Goal: Task Accomplishment & Management: Use online tool/utility

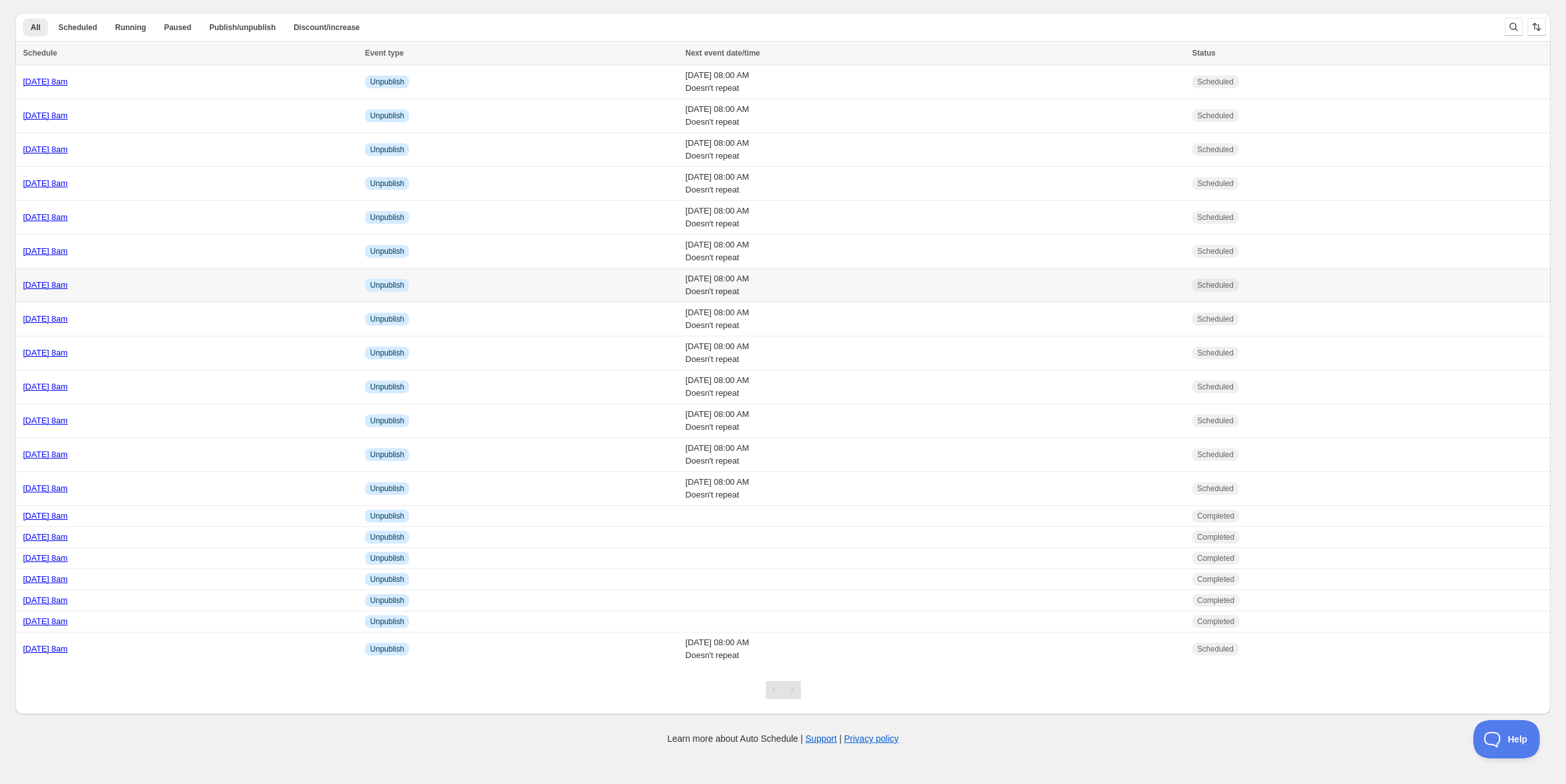
click at [192, 294] on td "Tuesday 21st October @ 8am" at bounding box center [188, 286] width 346 height 34
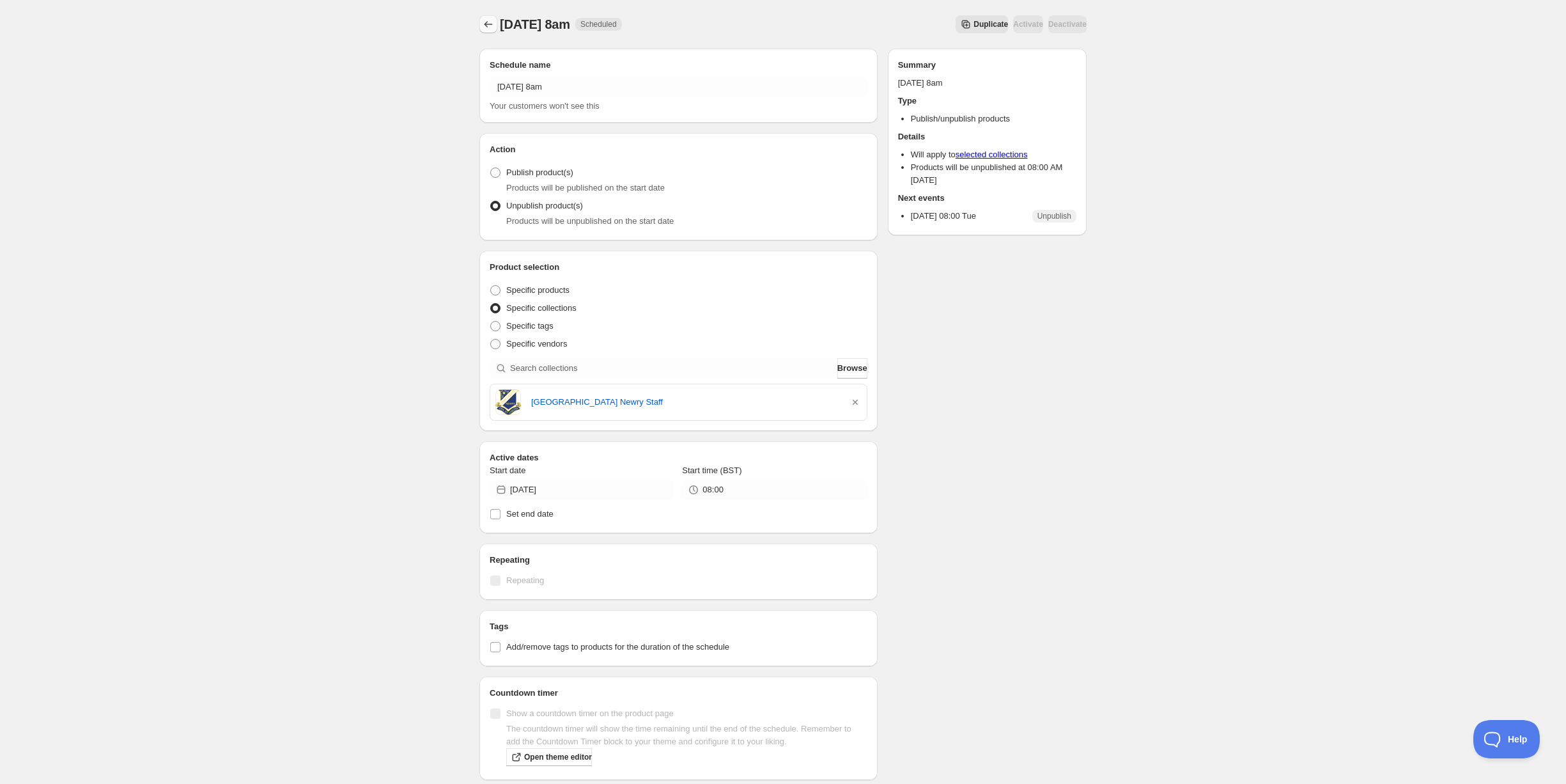
click at [485, 26] on icon "Schedules" at bounding box center [489, 24] width 13 height 13
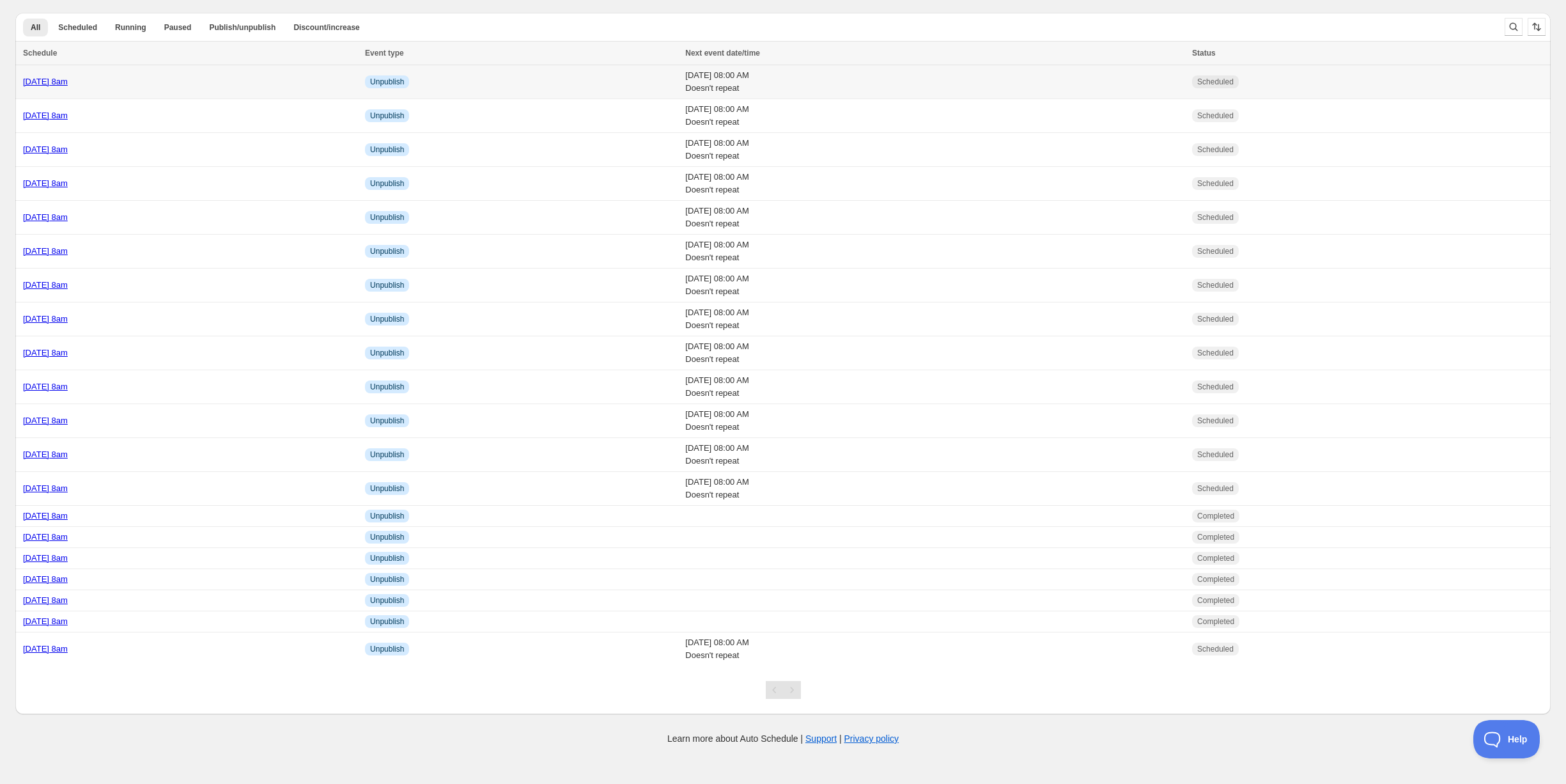
click at [270, 88] on td "Monday 20th October @ 8am" at bounding box center [188, 82] width 346 height 34
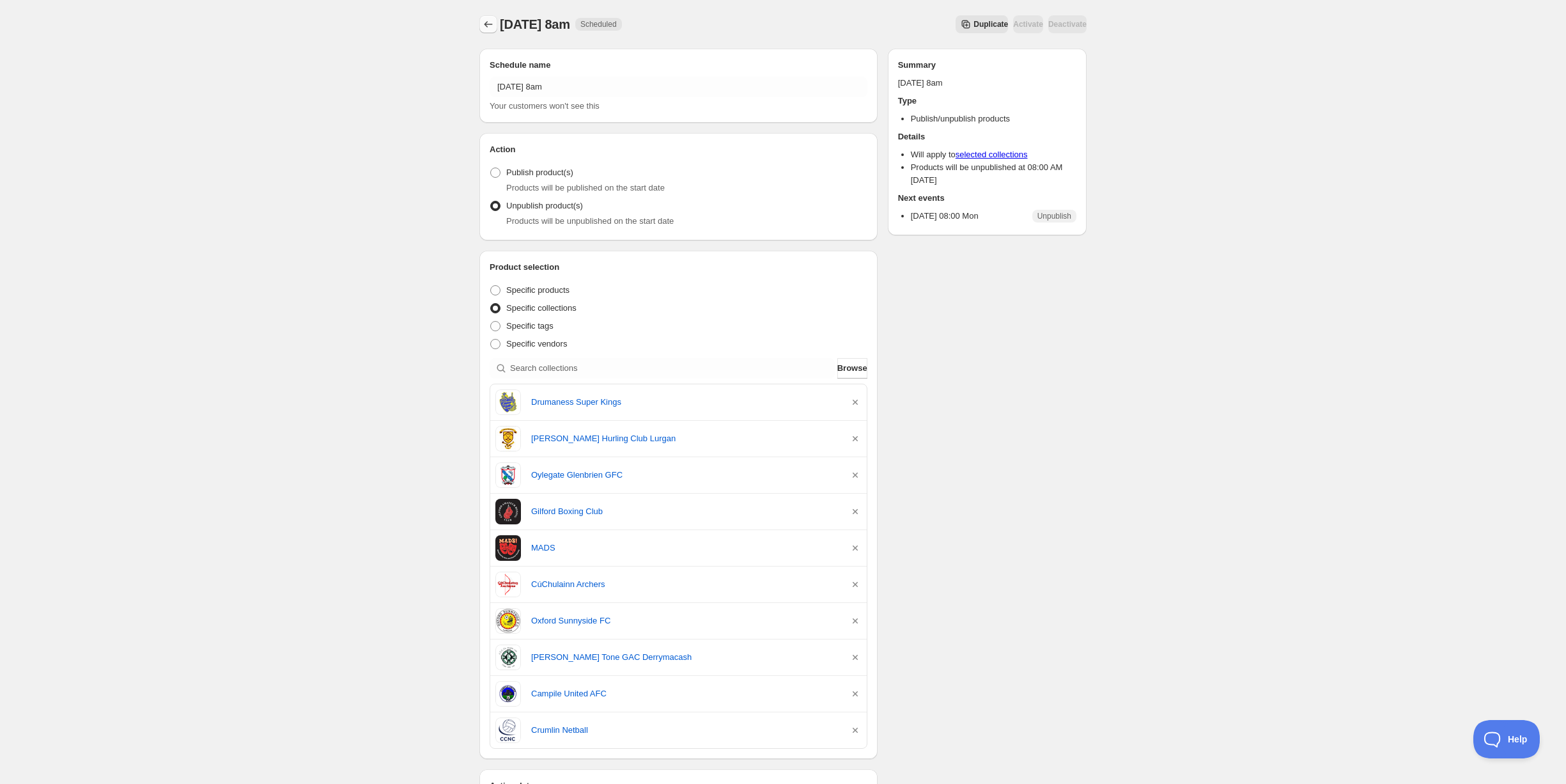
click at [486, 21] on icon "Schedules" at bounding box center [489, 24] width 13 height 13
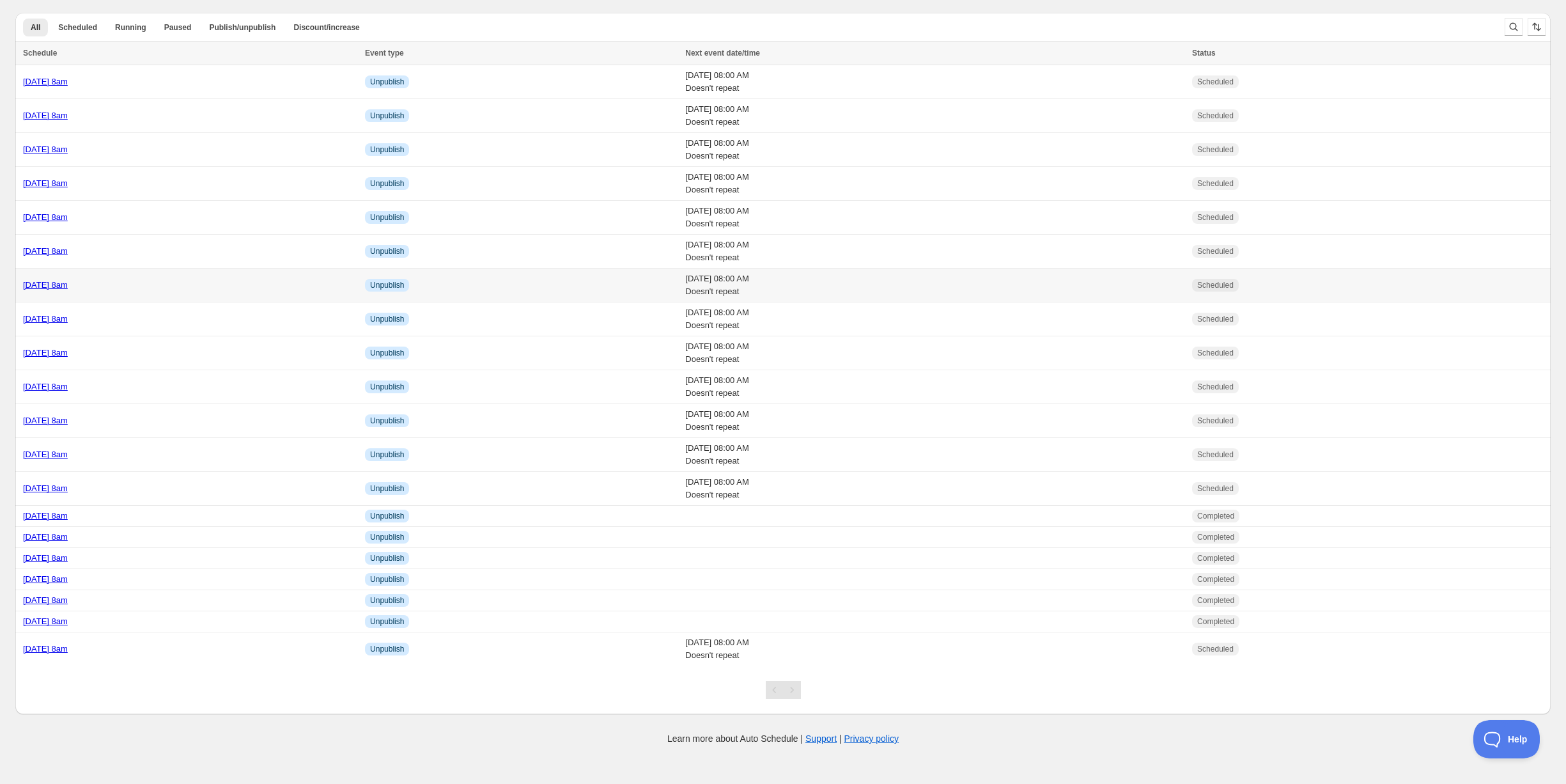
click at [158, 282] on div "[DATE] 8am" at bounding box center [190, 285] width 334 height 13
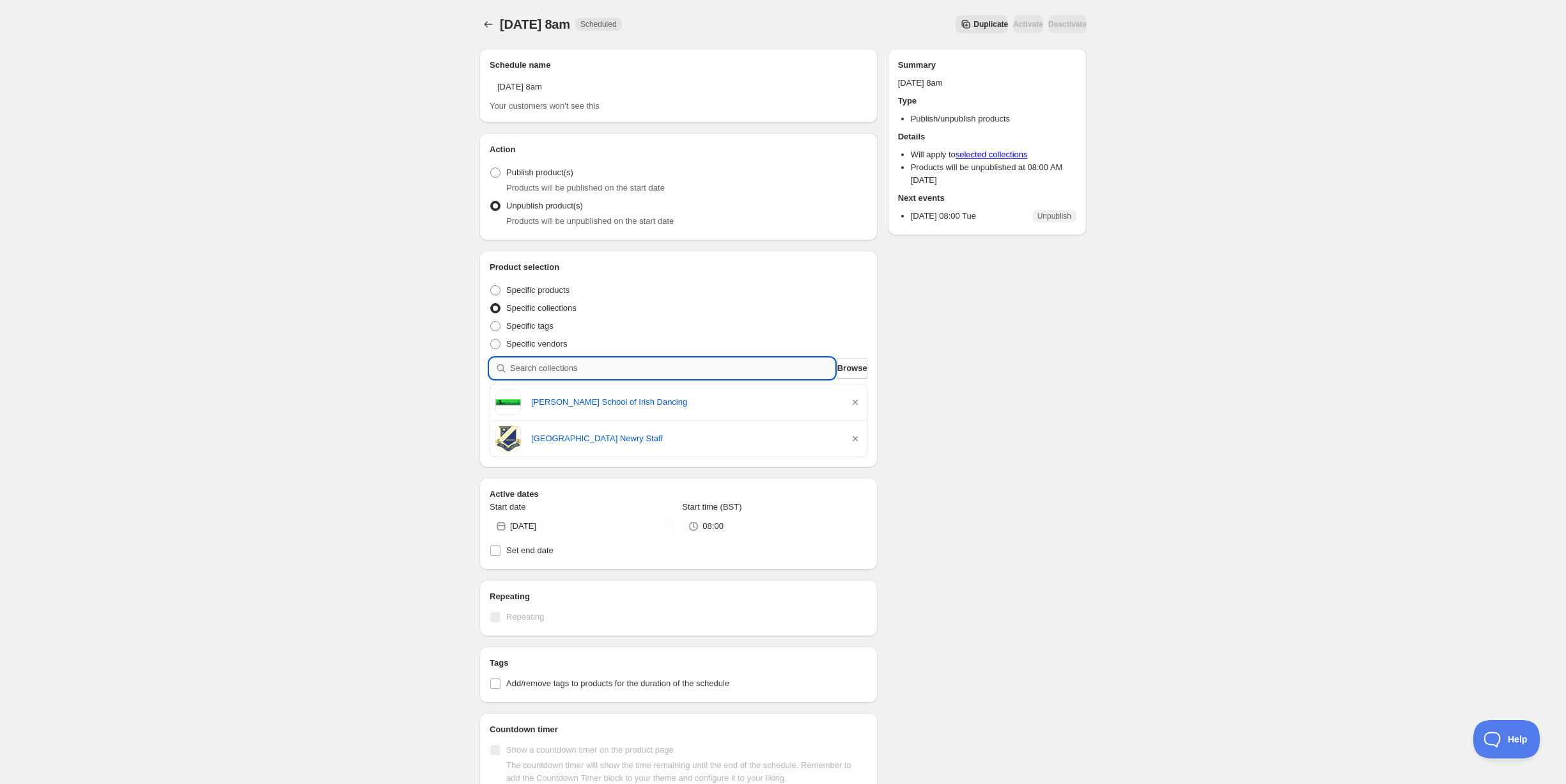
click at [559, 368] on input "search" at bounding box center [672, 368] width 325 height 20
type input "a"
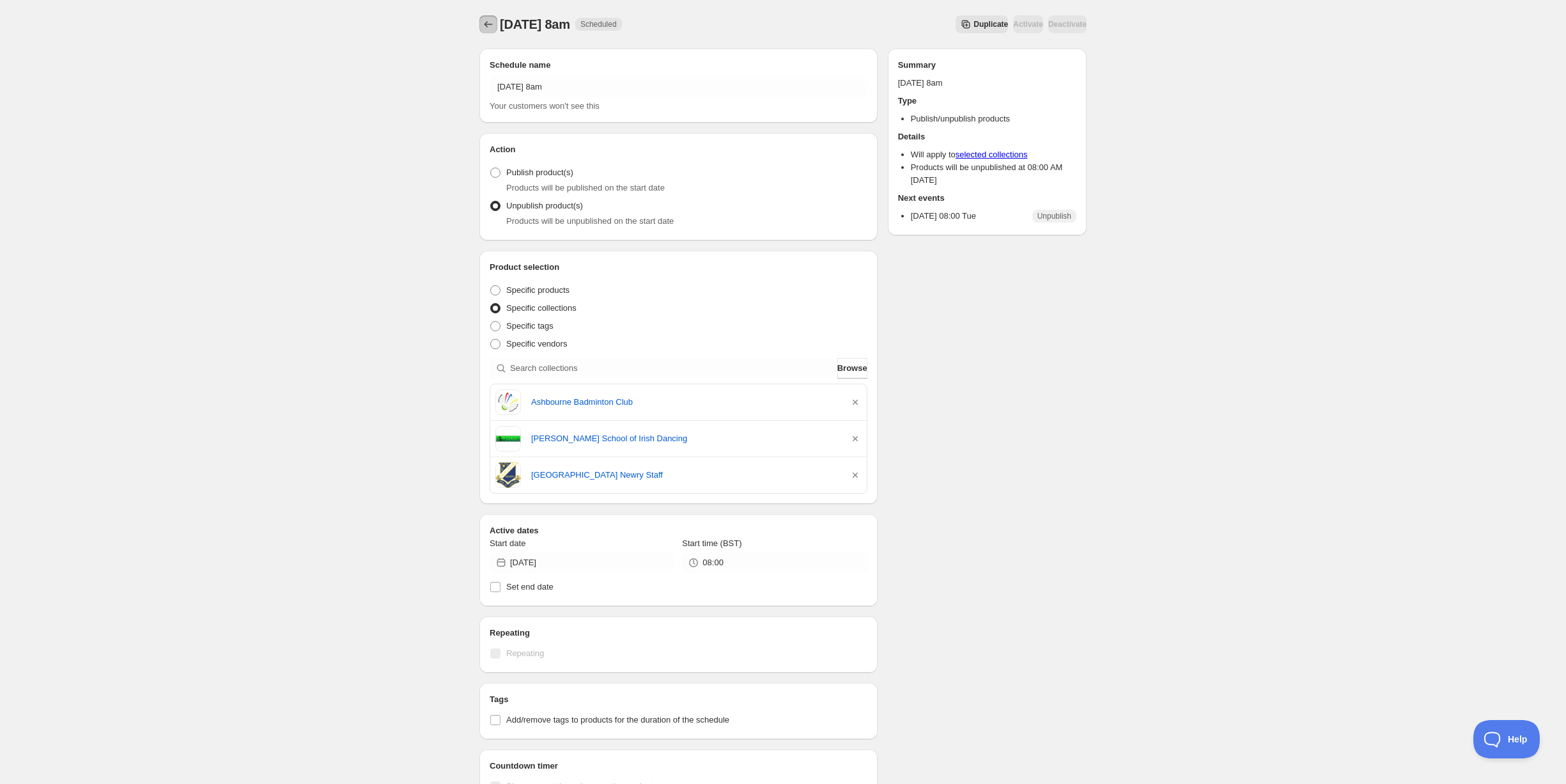
click at [486, 29] on icon "Schedules" at bounding box center [489, 24] width 13 height 13
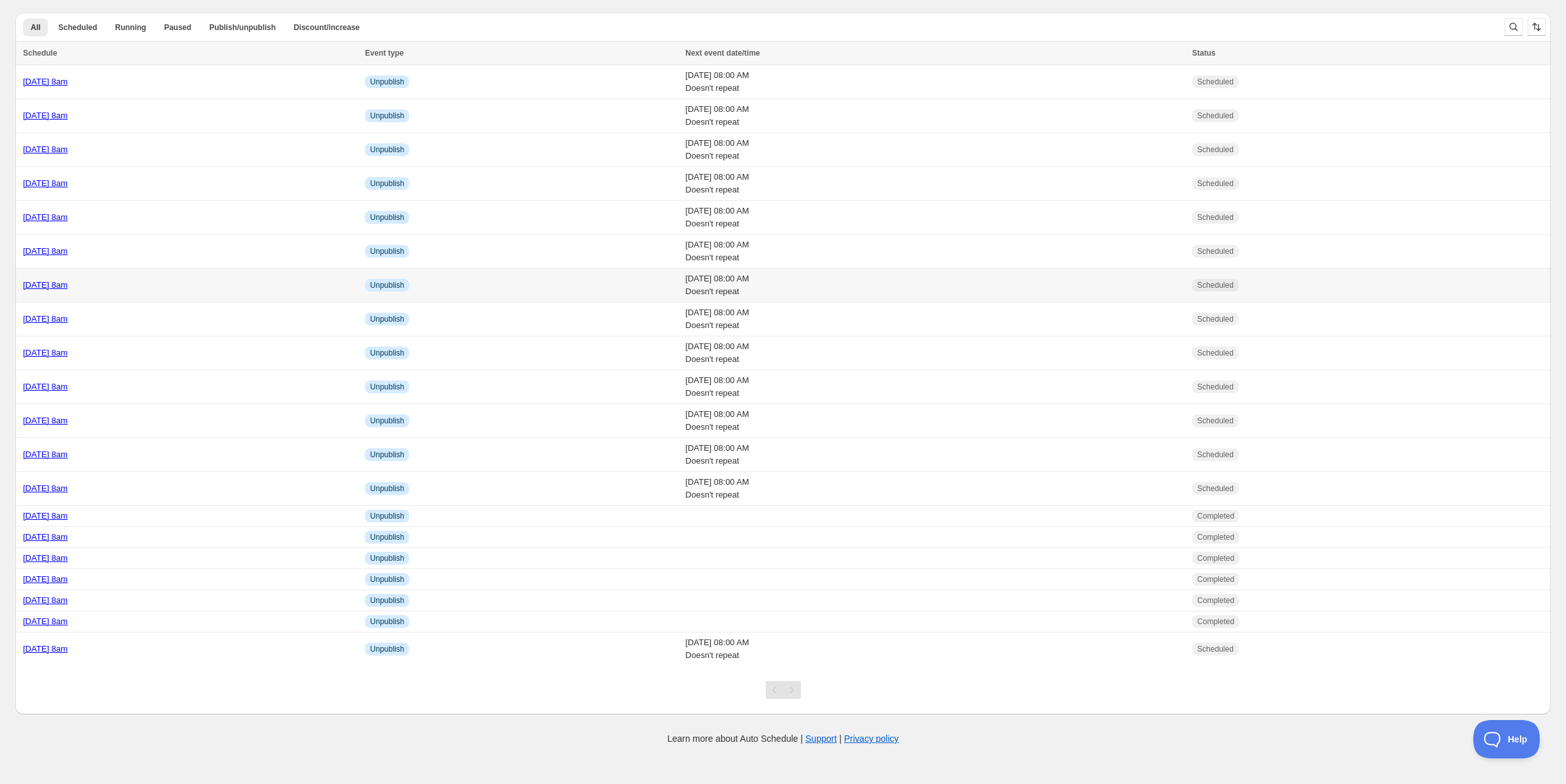
click at [145, 287] on div "Tuesday 21st October @ 8am" at bounding box center [190, 285] width 334 height 13
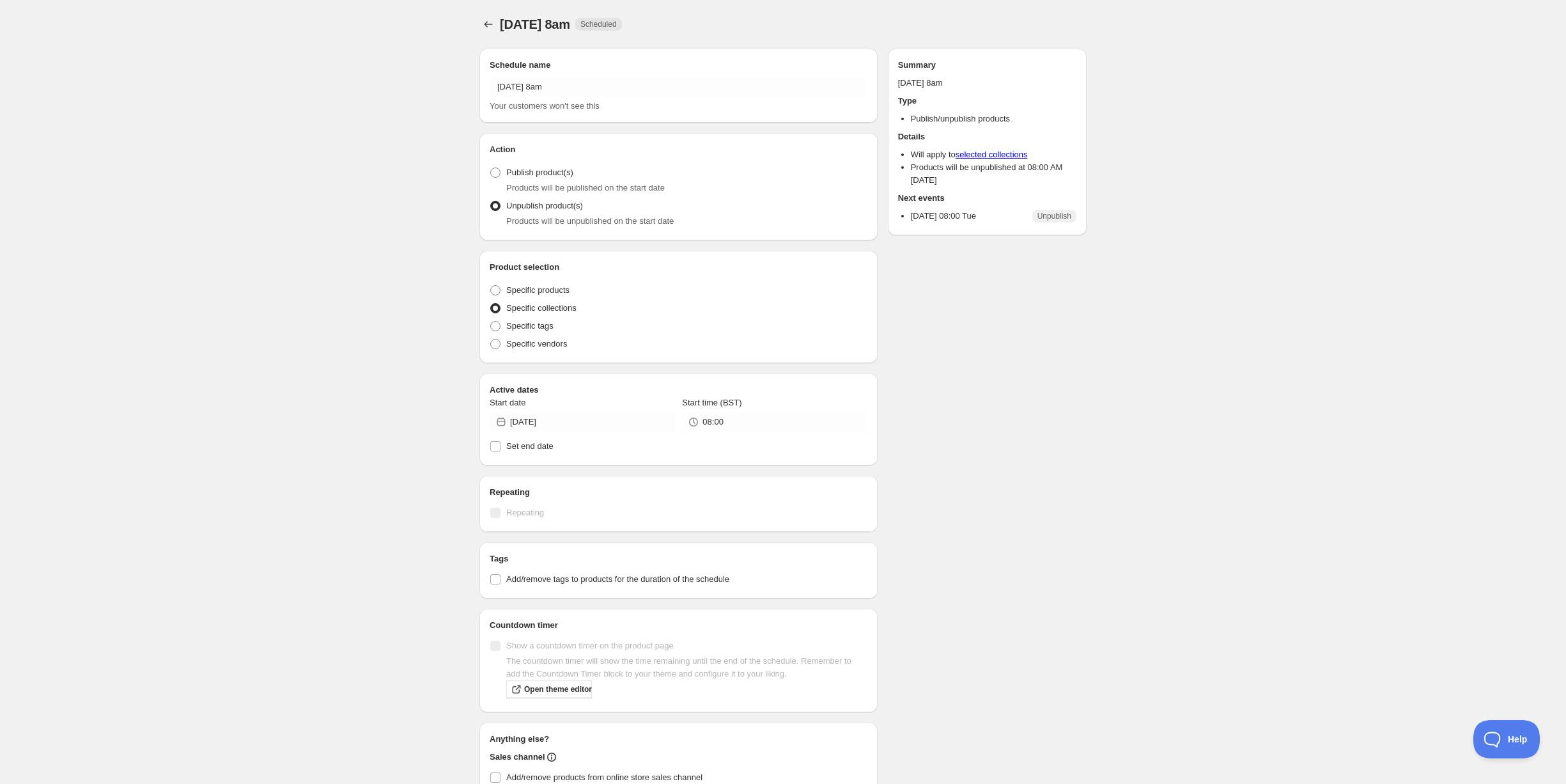
radio input "true"
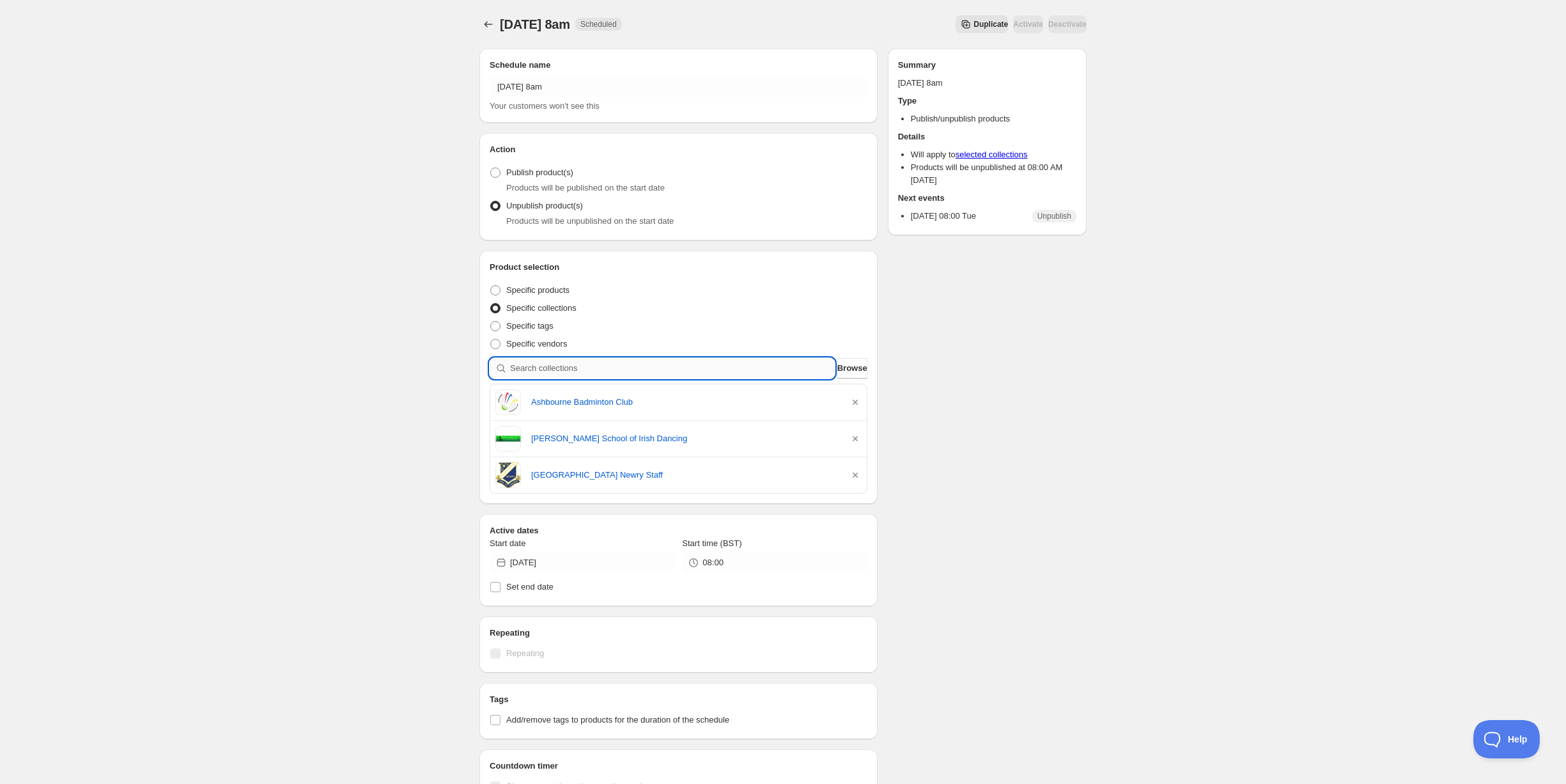
click at [553, 365] on input "search" at bounding box center [672, 368] width 325 height 20
type input "t"
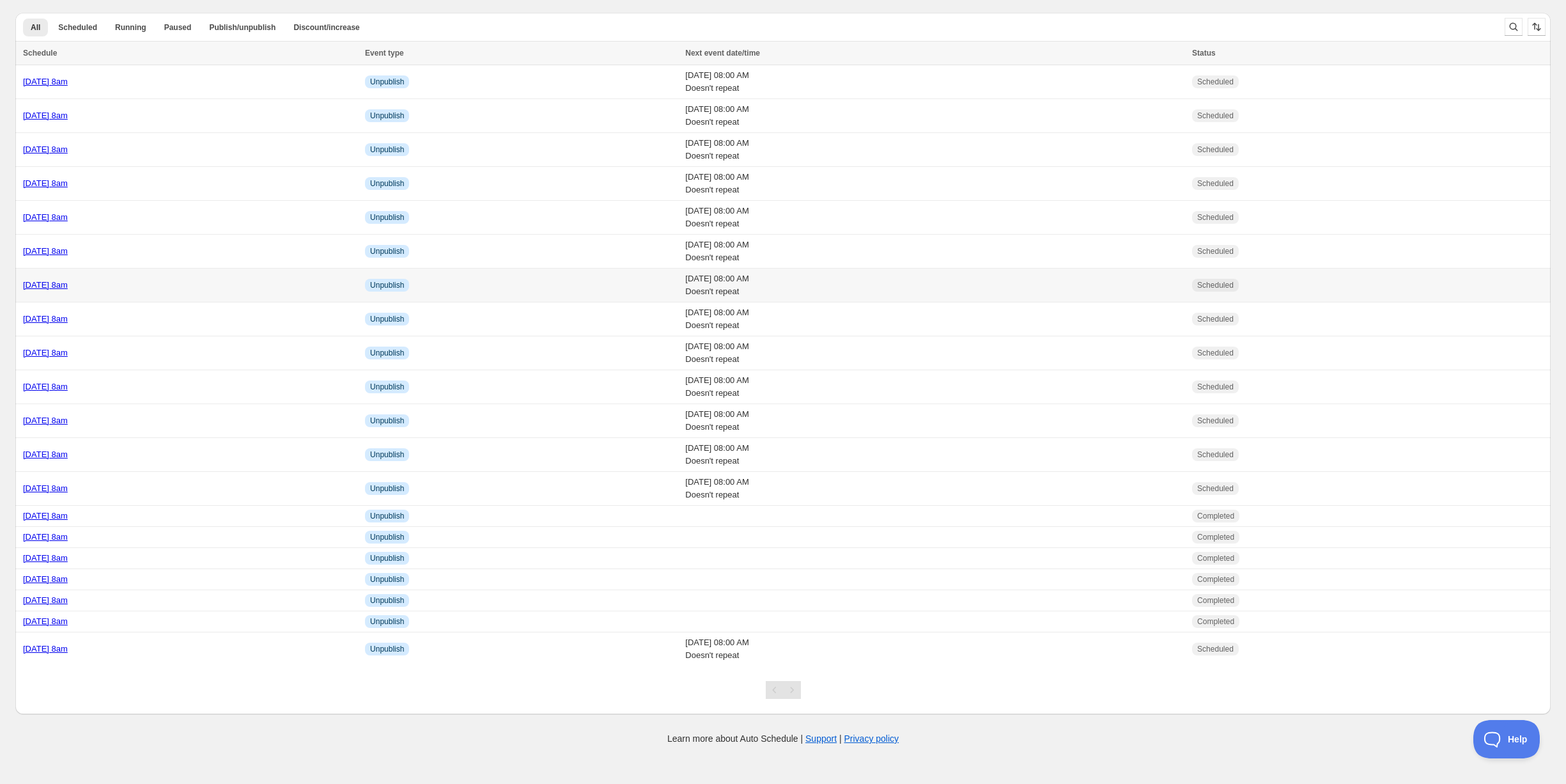
click at [192, 291] on td "Tuesday 21st October @ 8am" at bounding box center [188, 286] width 346 height 34
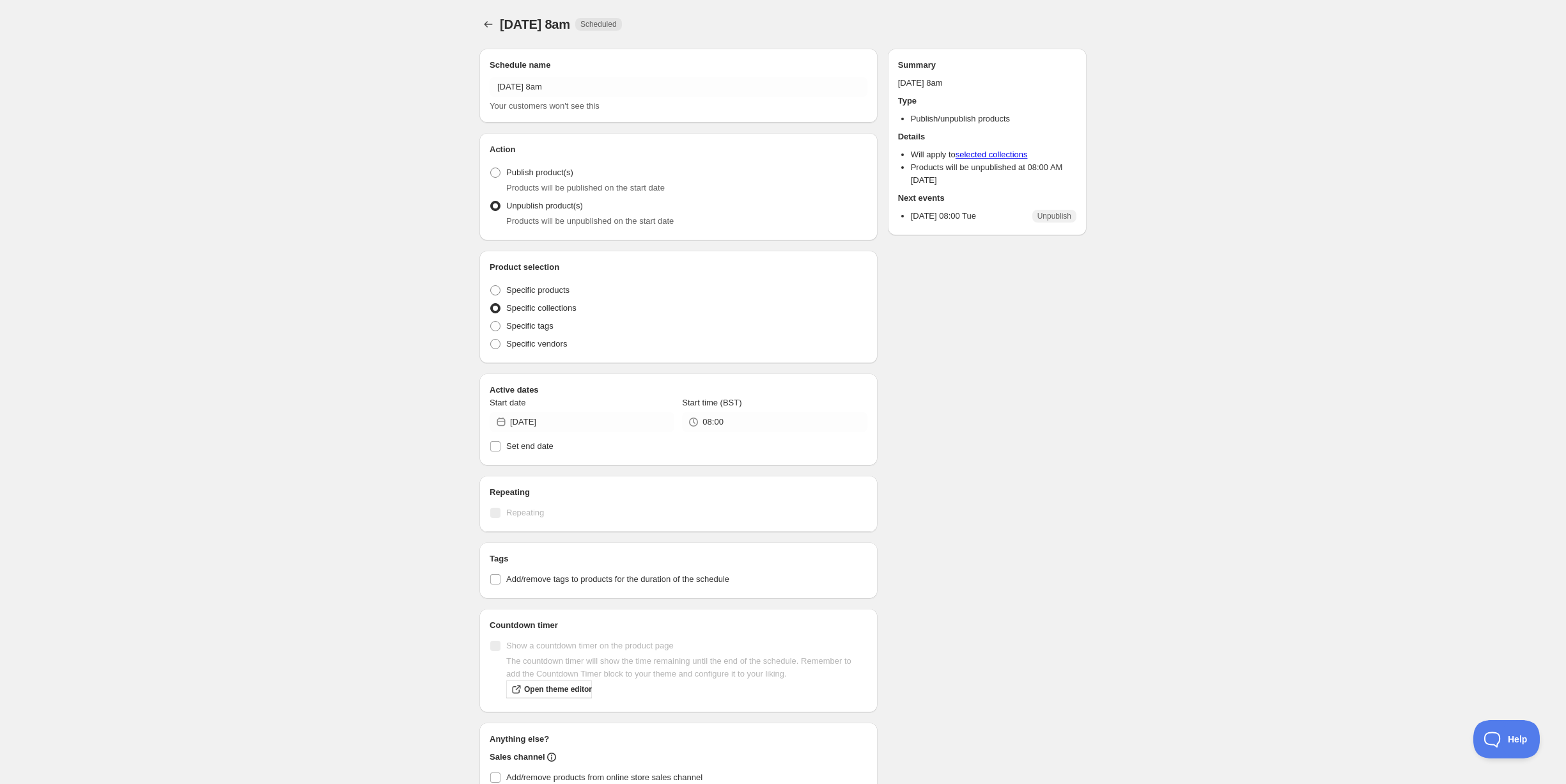
radio input "true"
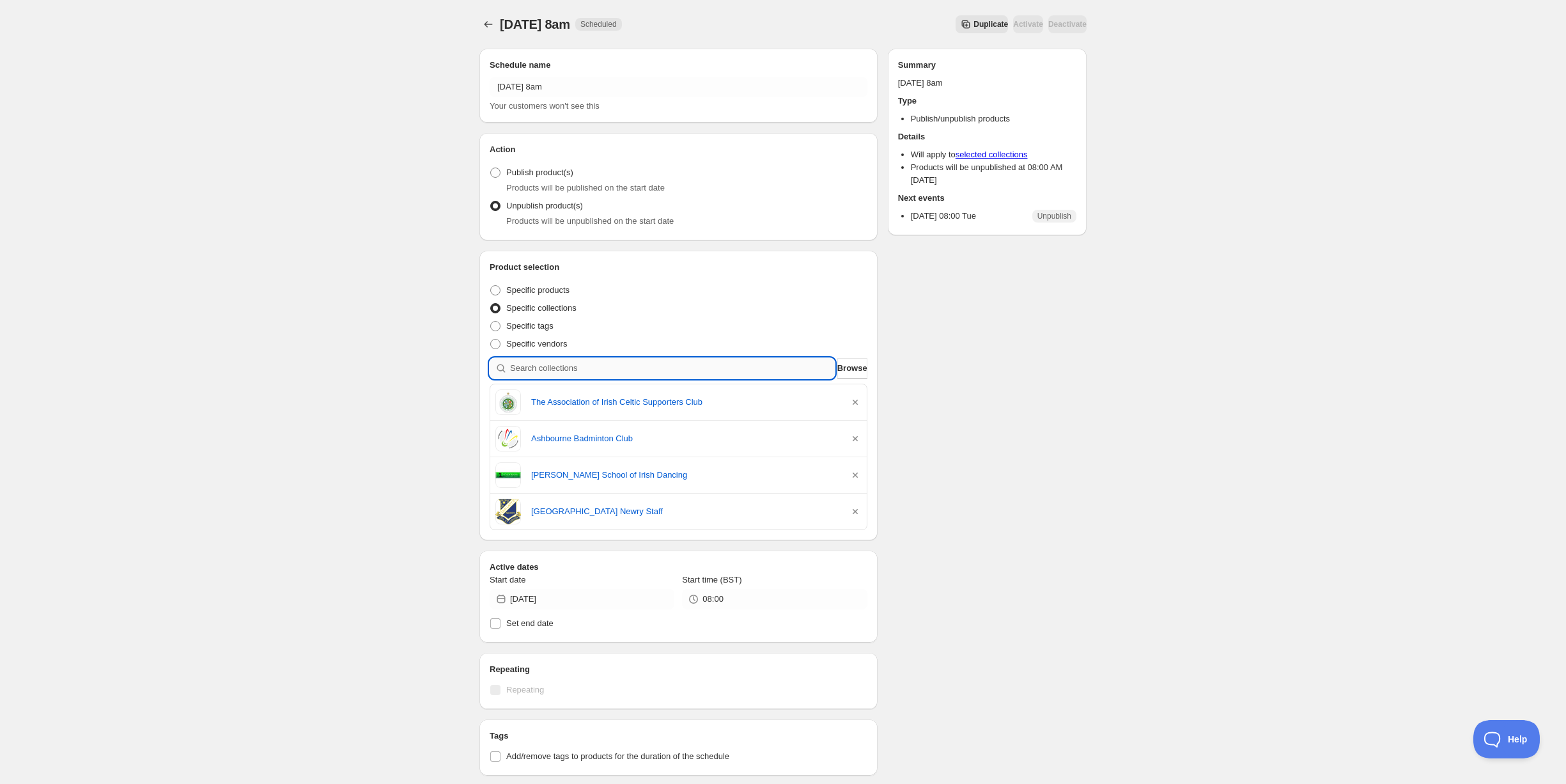
click at [642, 371] on input "search" at bounding box center [672, 368] width 325 height 20
type input "t"
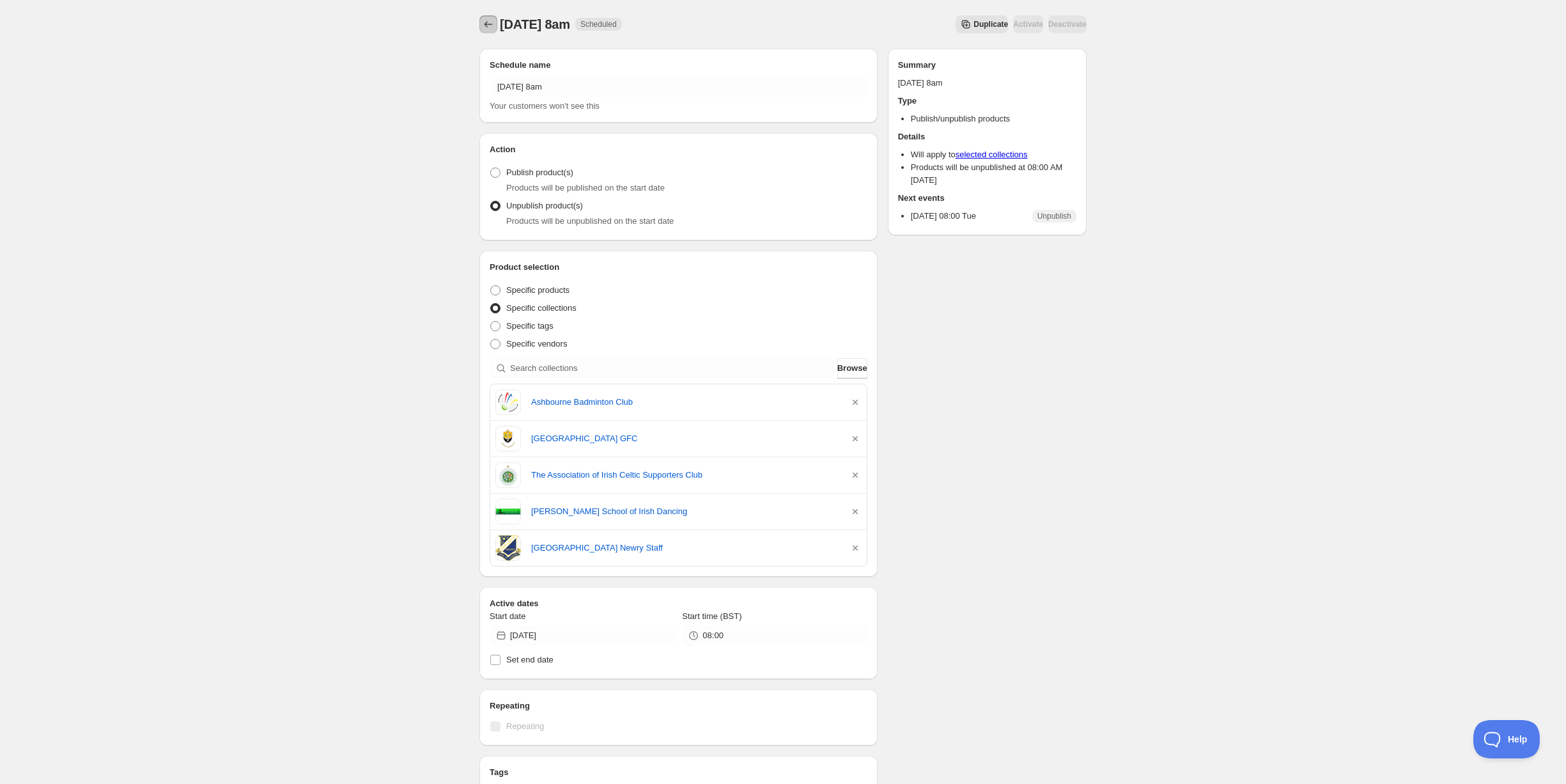
click at [491, 28] on icon "Schedules" at bounding box center [489, 24] width 13 height 13
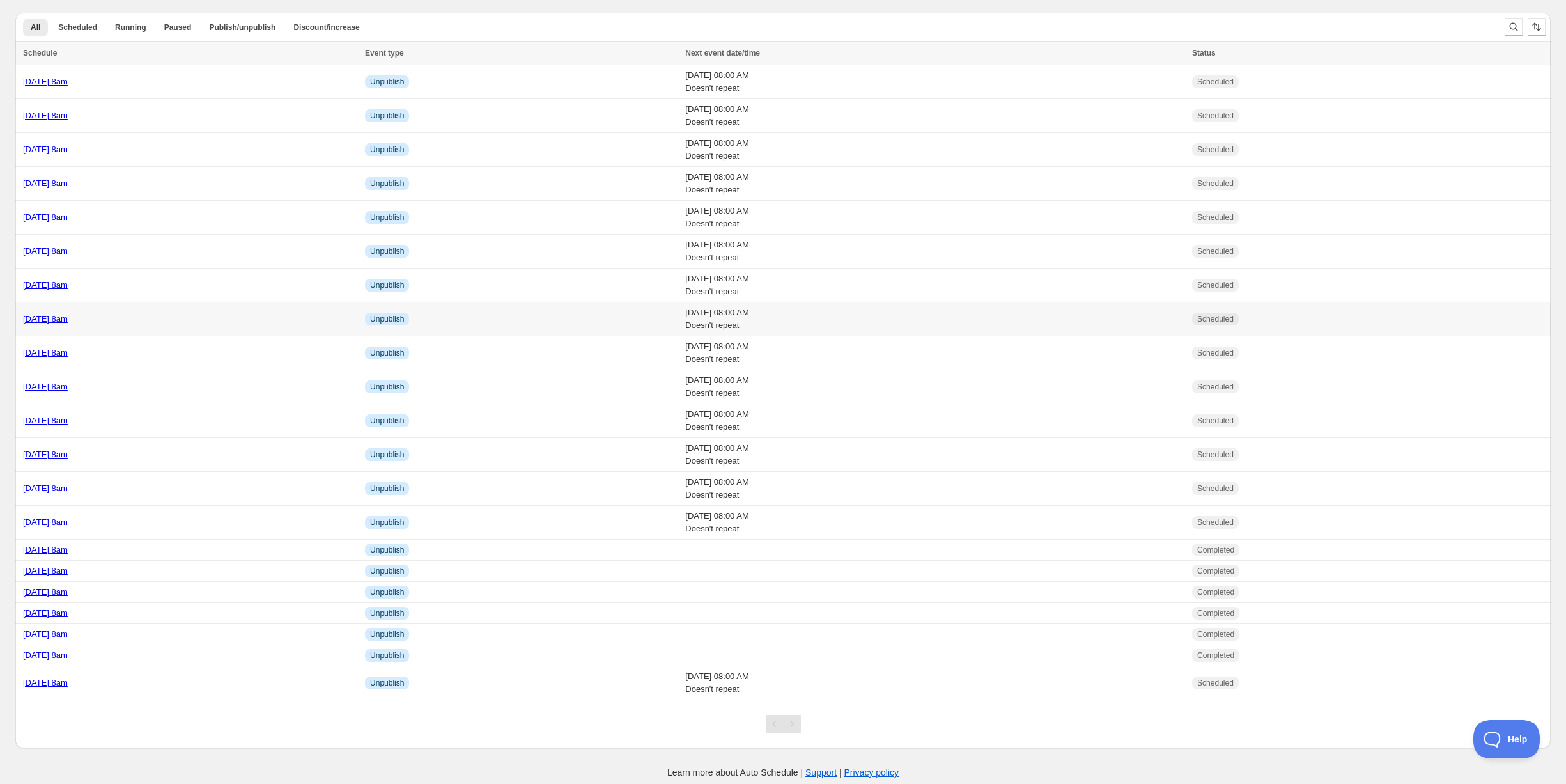
click at [191, 312] on div "Tuesday 21st October @ 8am" at bounding box center [190, 319] width 334 height 13
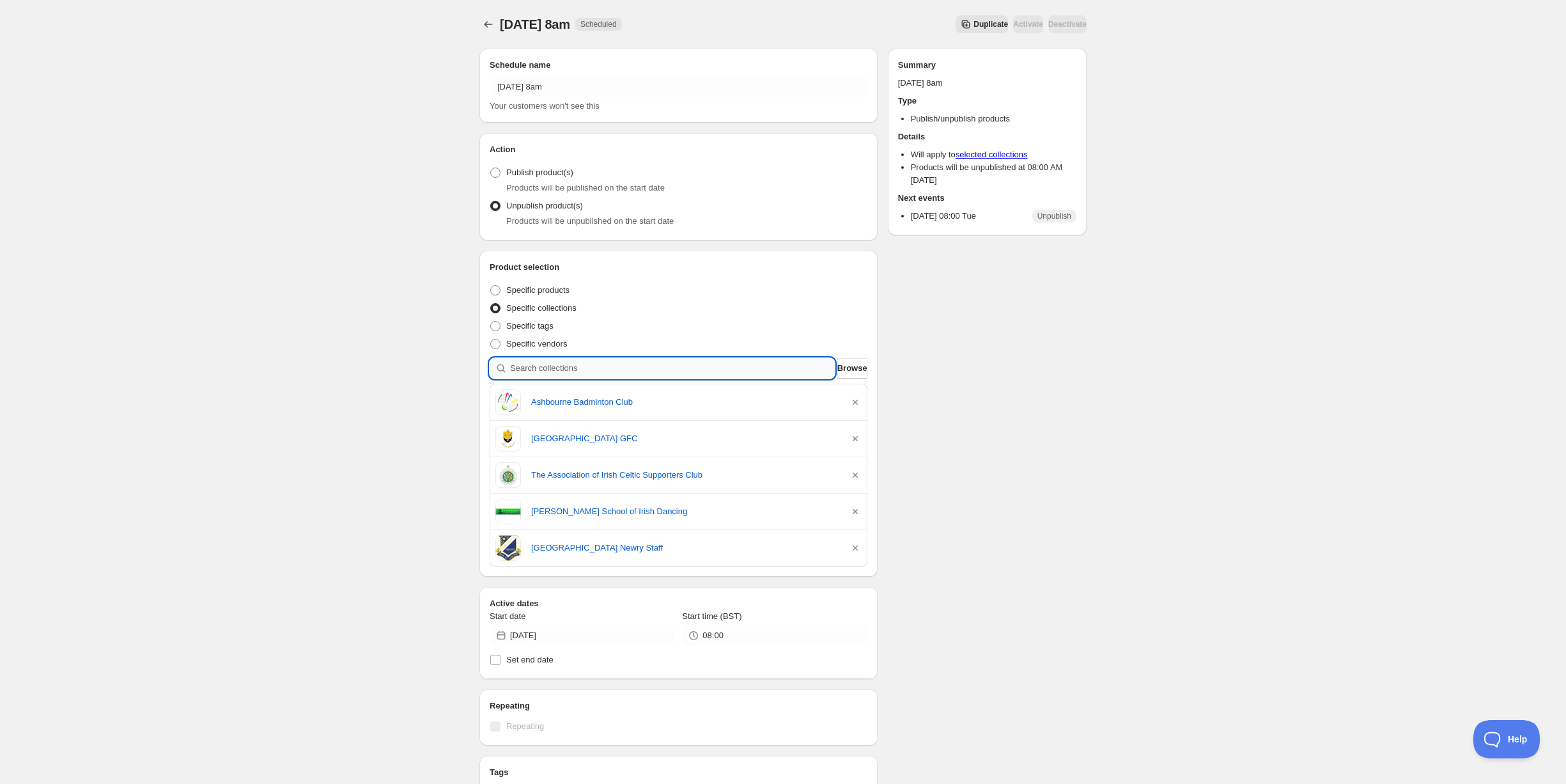
click at [555, 367] on input "search" at bounding box center [672, 368] width 325 height 20
drag, startPoint x: 286, startPoint y: 226, endPoint x: 297, endPoint y: 212, distance: 17.8
click at [286, 225] on div "Tuesday 21st October @ 8am. This page is ready Tuesday 21st October @ 8am Sched…" at bounding box center [783, 563] width 1566 height 1126
click at [561, 364] on input "search" at bounding box center [672, 368] width 325 height 20
type input "g"
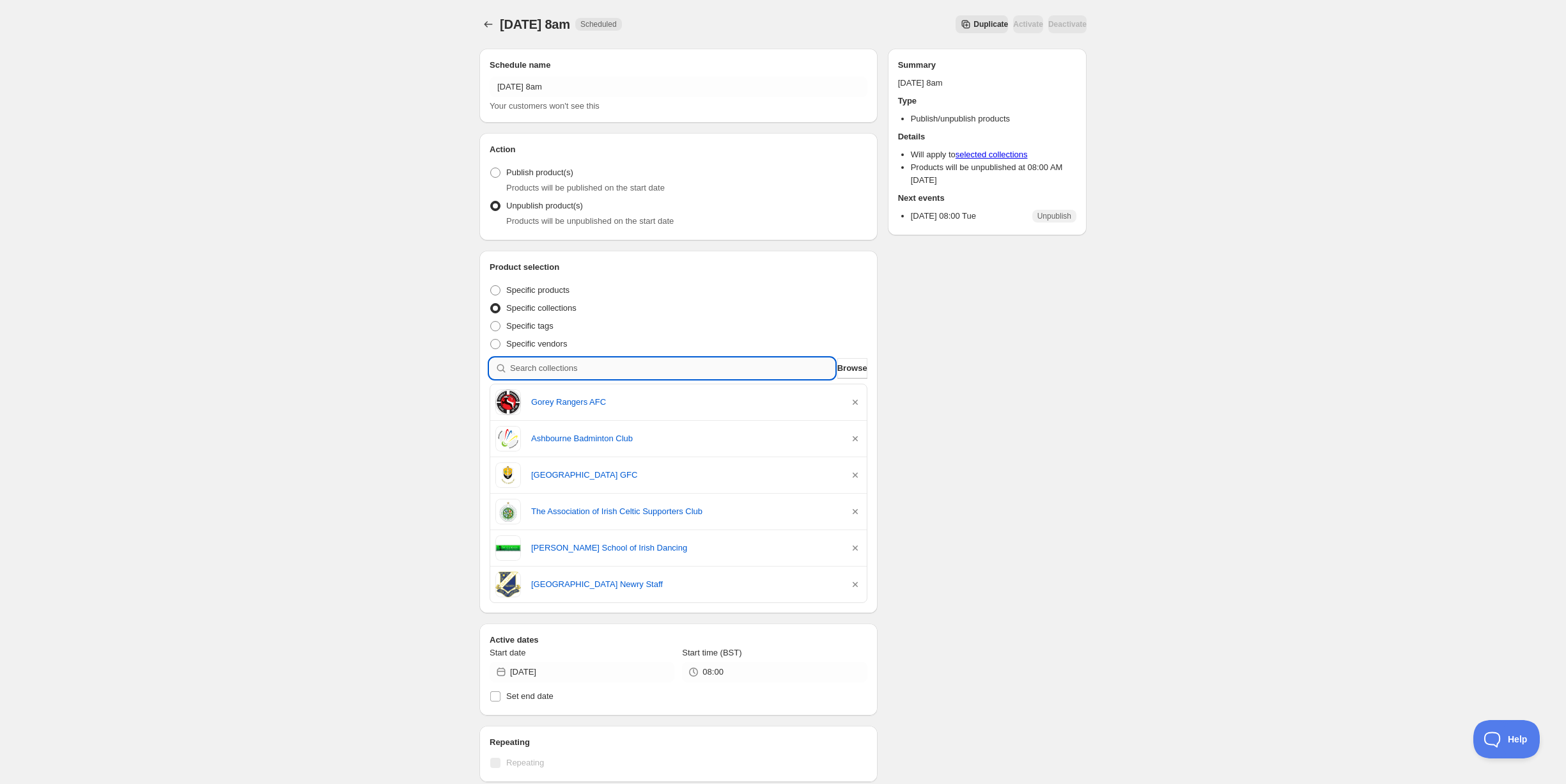
click at [534, 363] on input "search" at bounding box center [672, 368] width 325 height 20
type input "b"
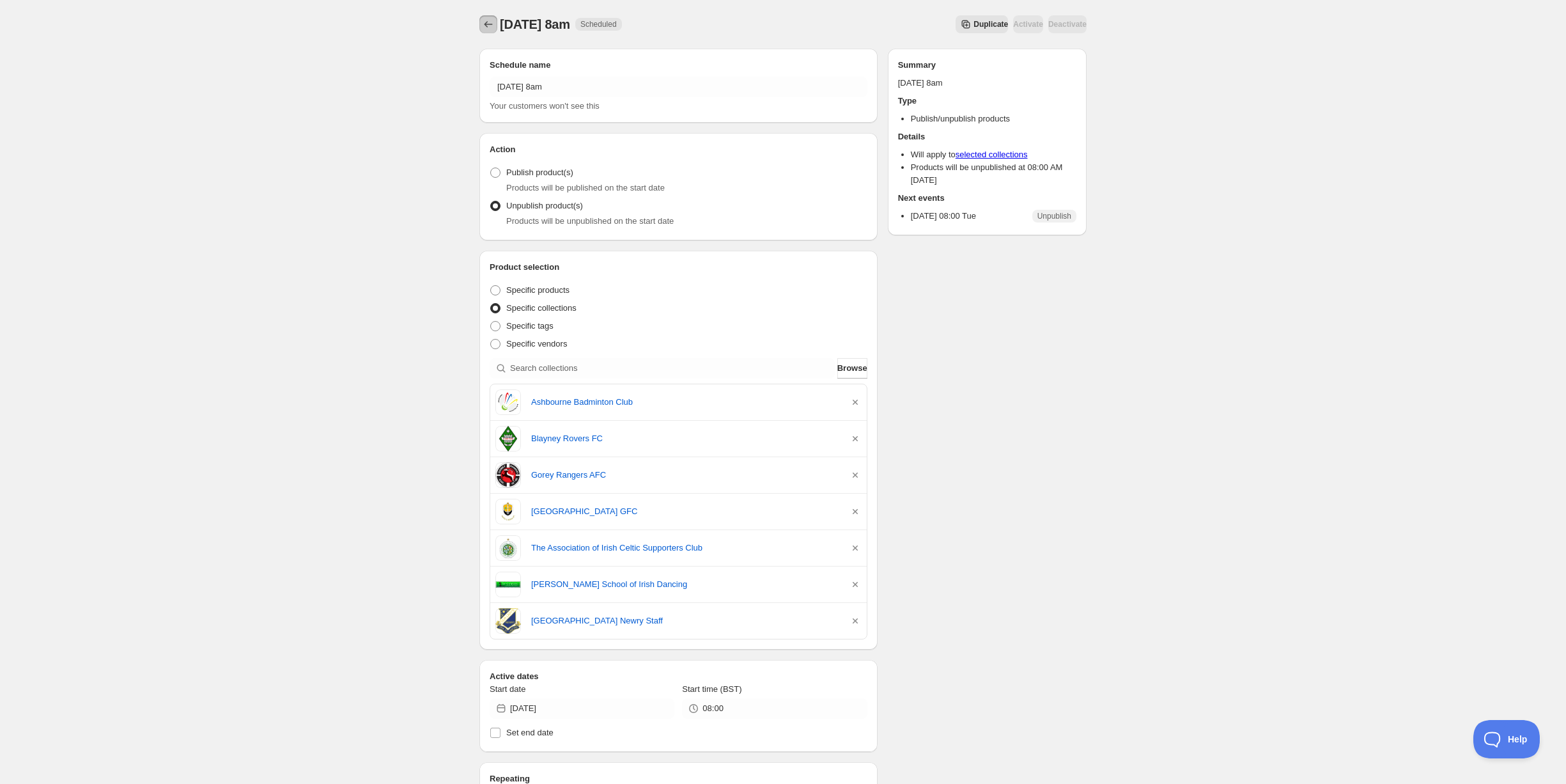
click at [485, 21] on icon "Schedules" at bounding box center [489, 24] width 13 height 13
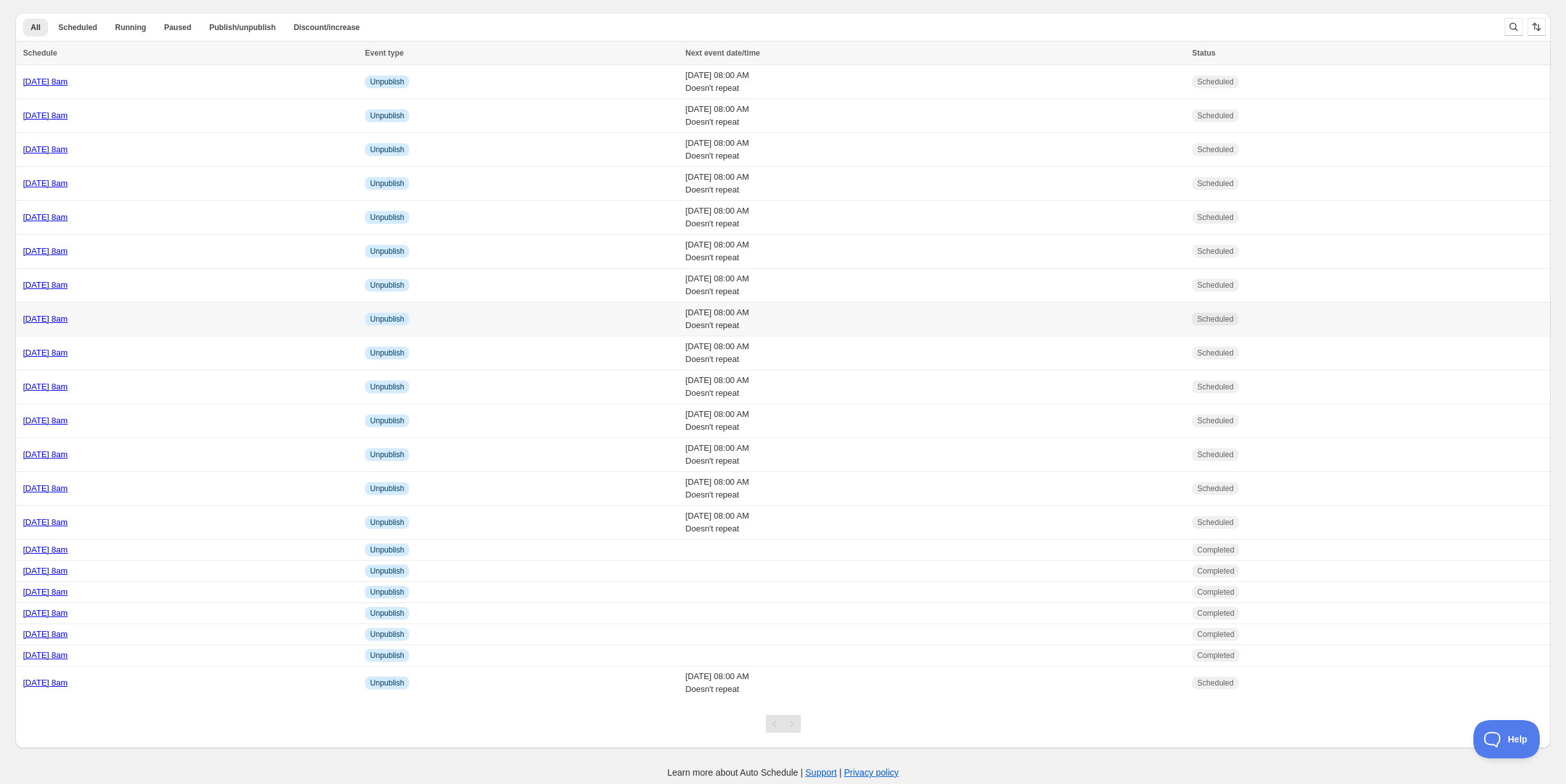
click at [162, 316] on div "Tuesday 21st October @ 8am" at bounding box center [190, 319] width 334 height 13
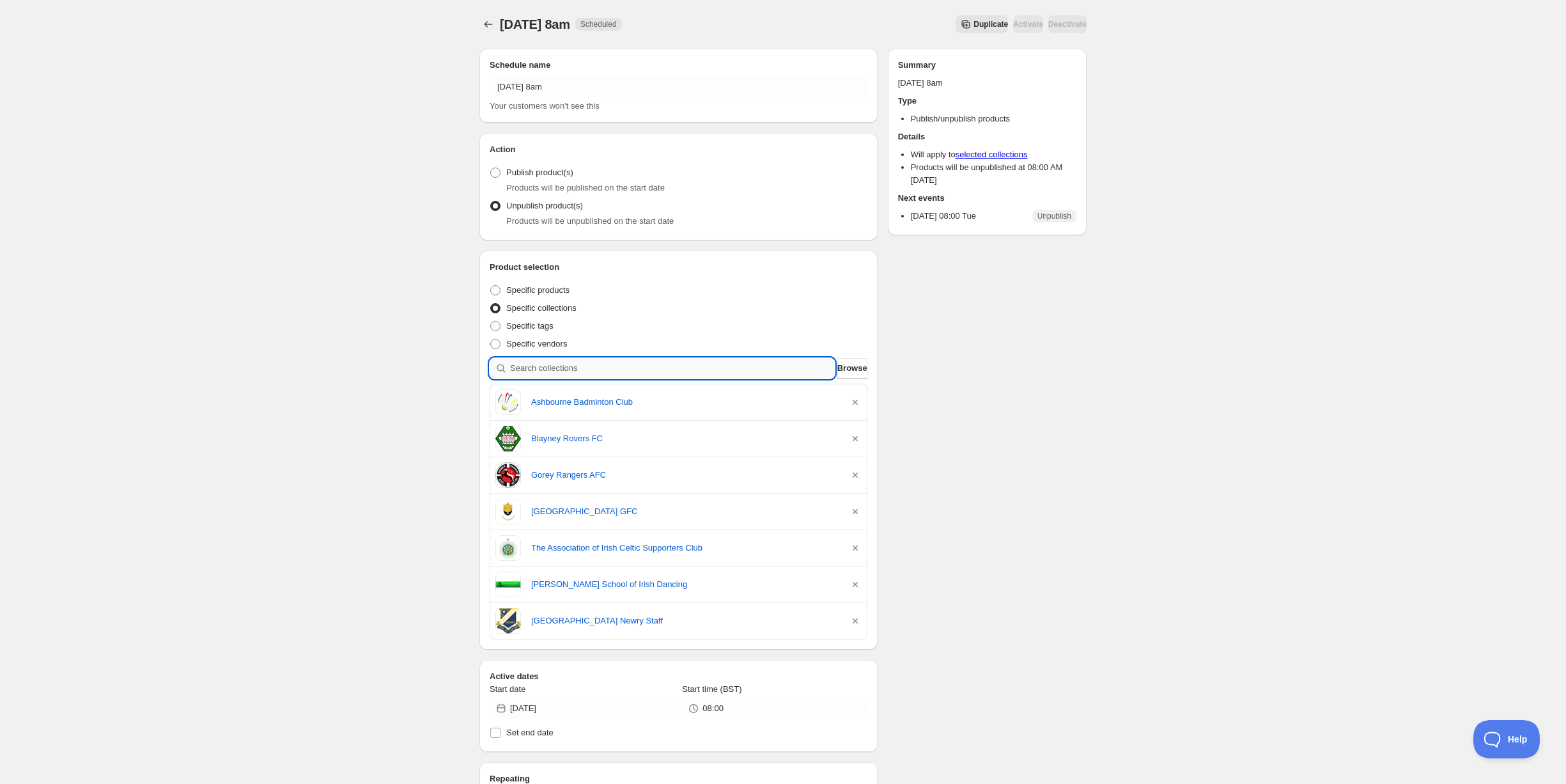
click at [573, 373] on input "search" at bounding box center [672, 368] width 325 height 20
type input "t"
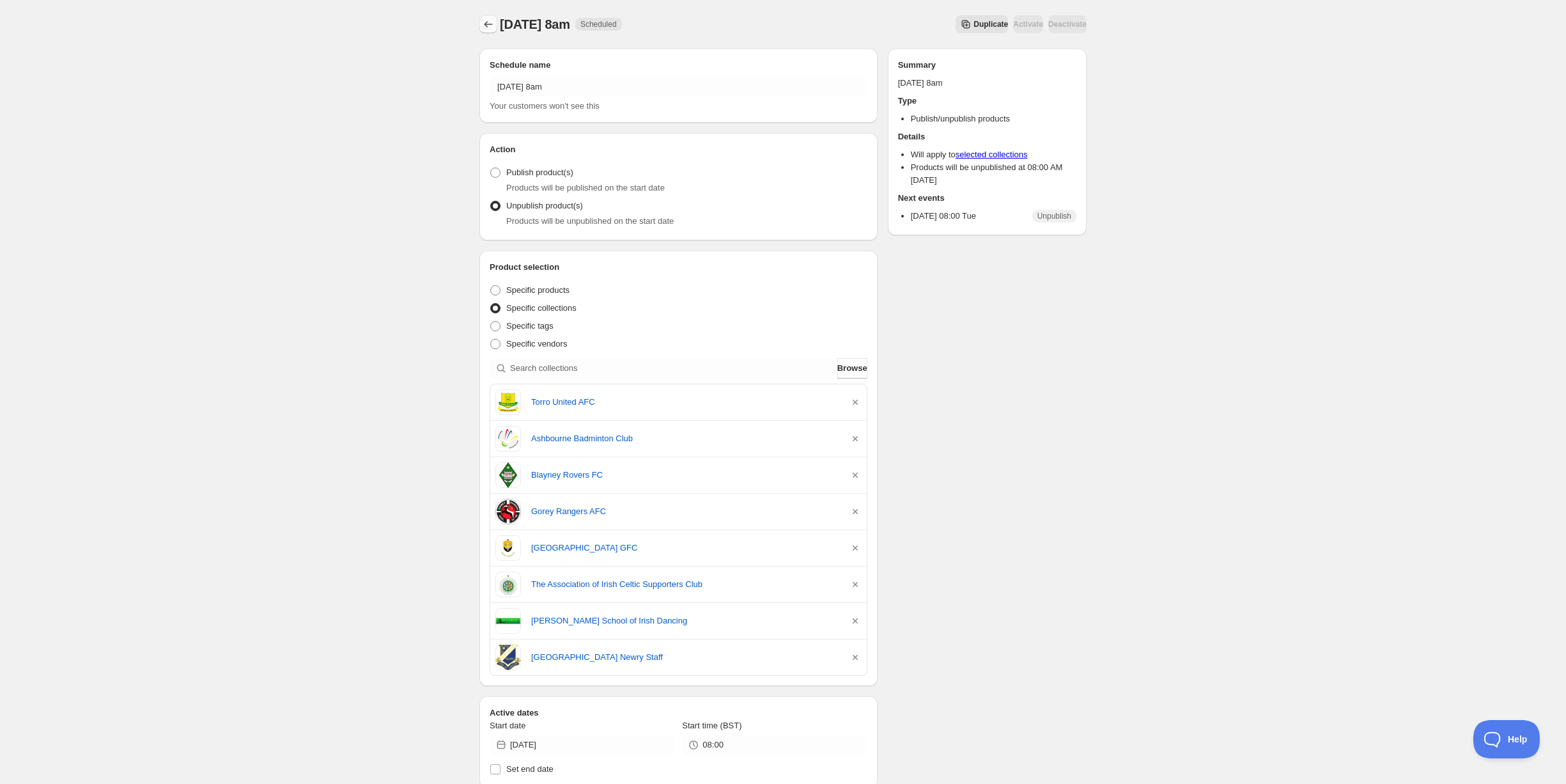
click at [490, 30] on icon "Schedules" at bounding box center [489, 24] width 13 height 13
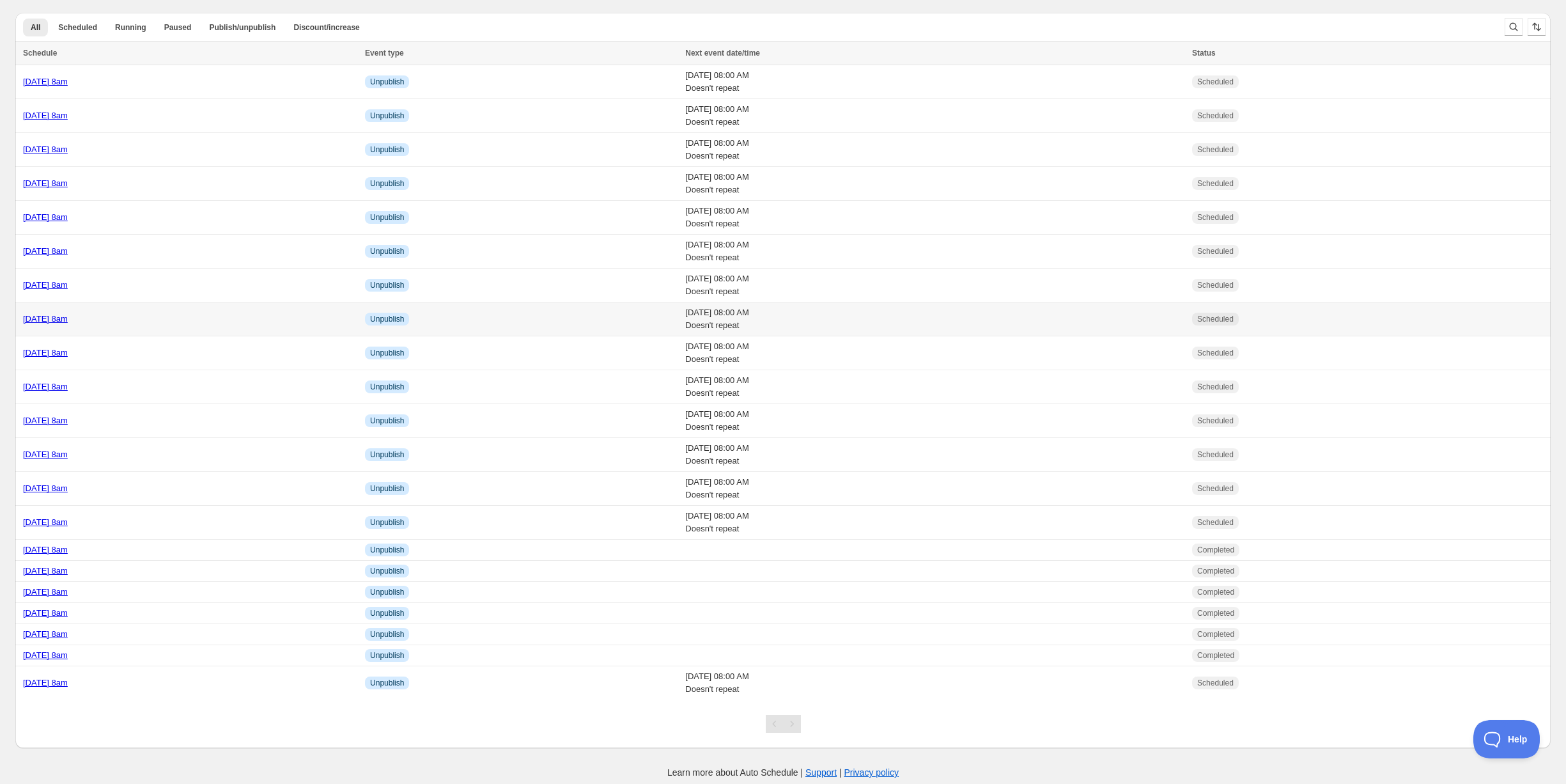
click at [67, 314] on link "Tuesday 21st October @ 8am" at bounding box center [45, 319] width 45 height 10
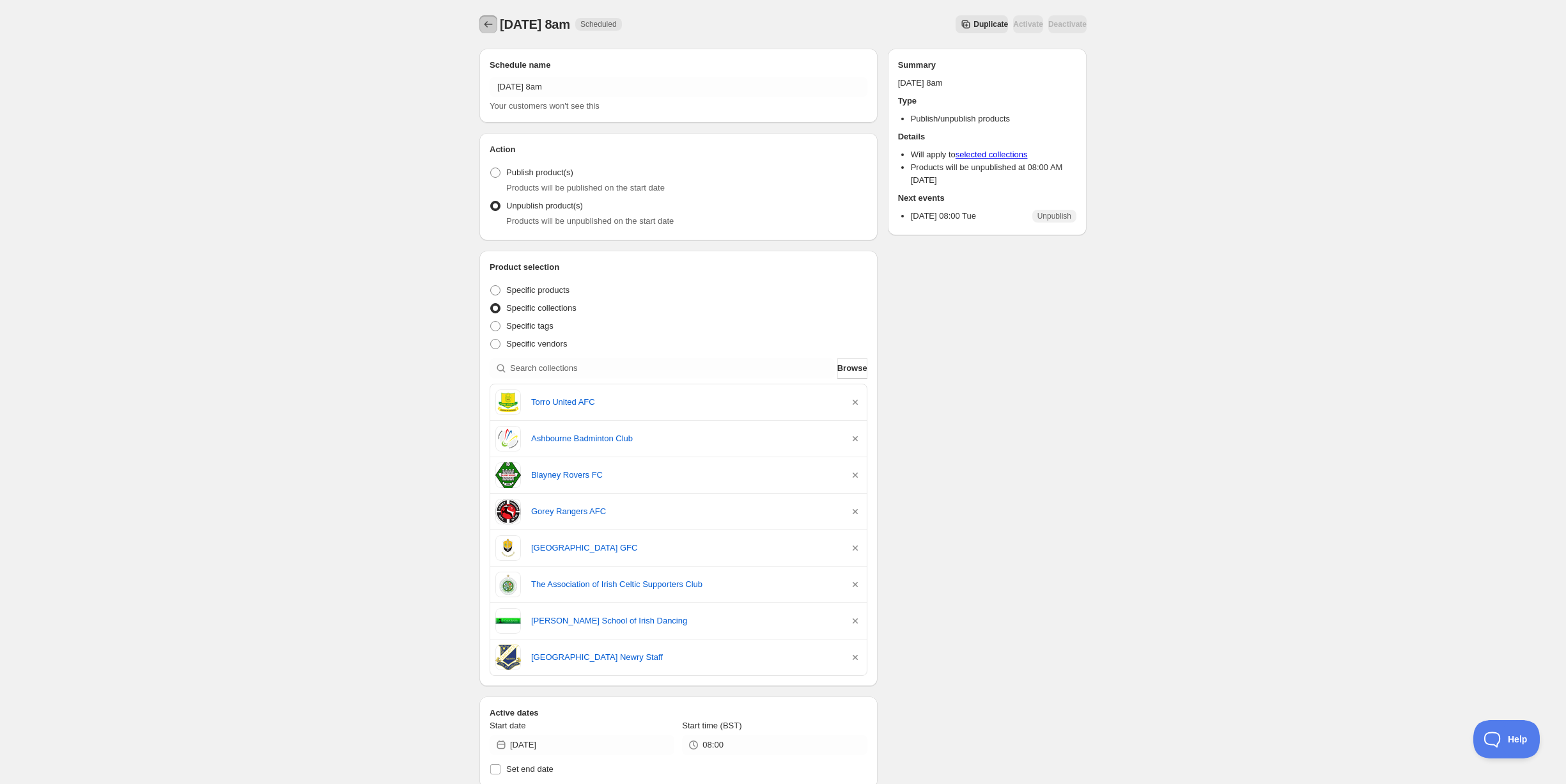
click at [483, 24] on icon "Schedules" at bounding box center [489, 24] width 13 height 13
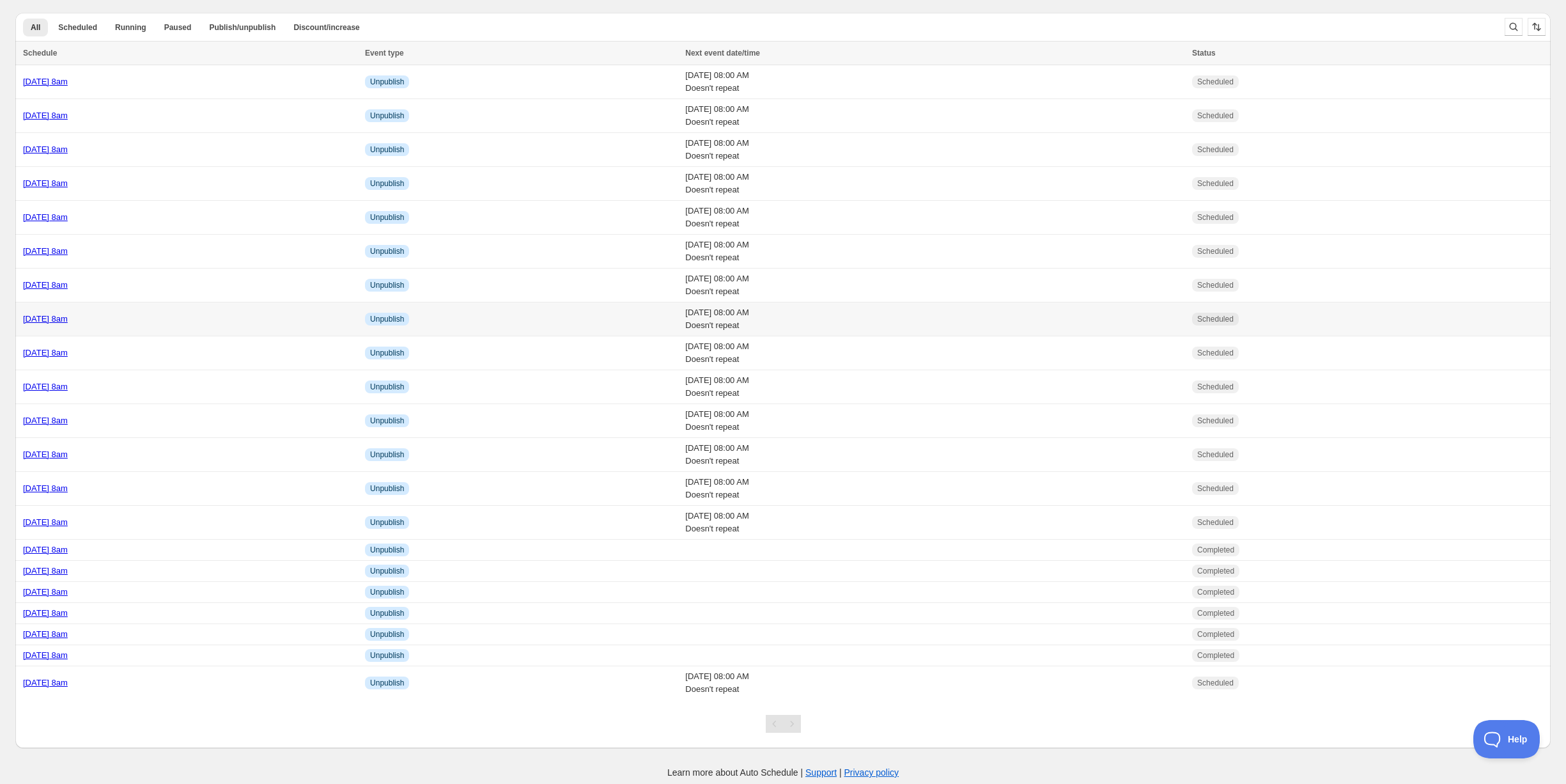
click at [67, 314] on link "Tuesday 21st October @ 8am" at bounding box center [45, 319] width 45 height 10
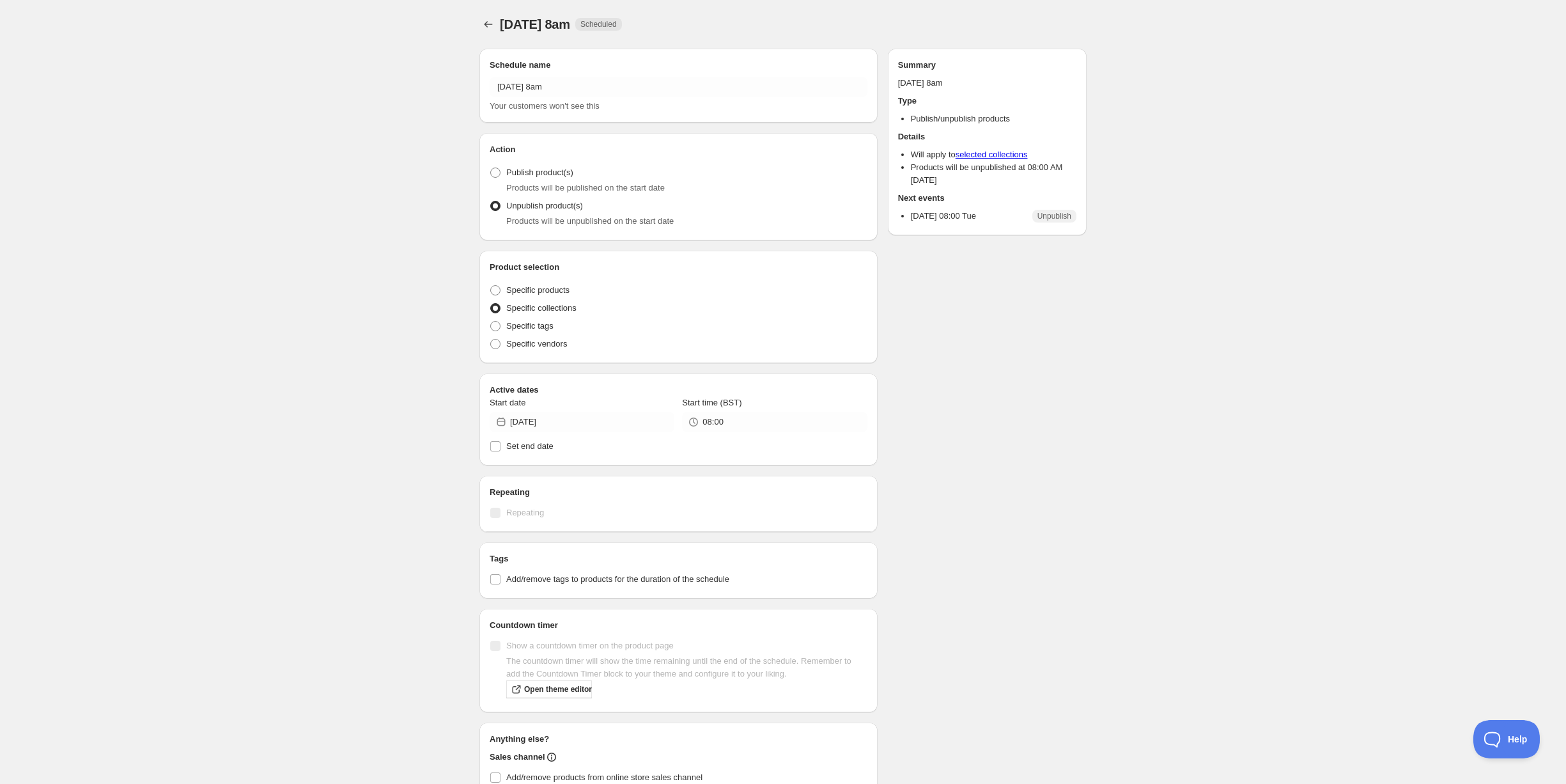
radio input "true"
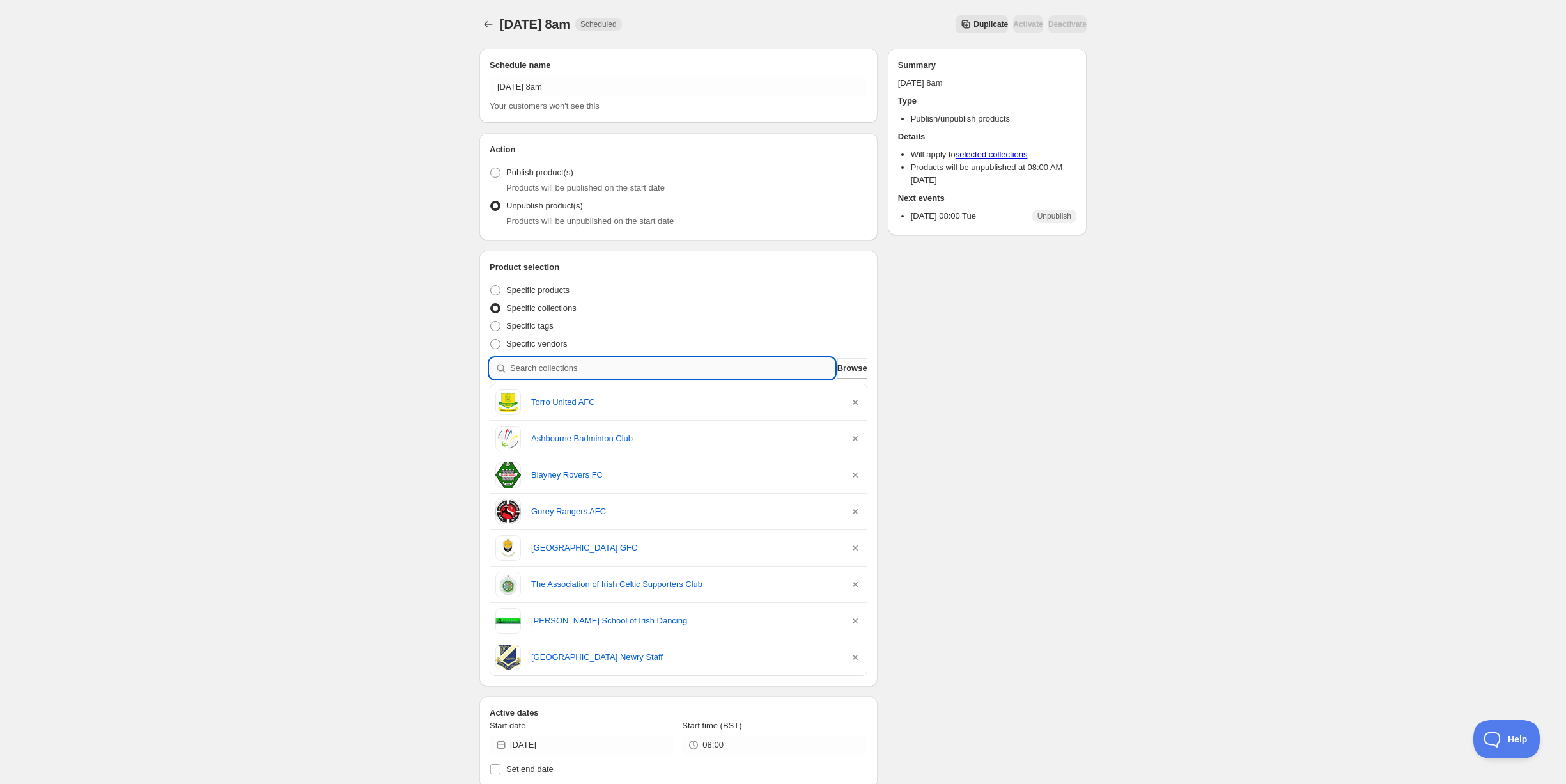
click at [591, 364] on input "search" at bounding box center [672, 368] width 325 height 20
type input "i"
